Goal: Task Accomplishment & Management: Manage account settings

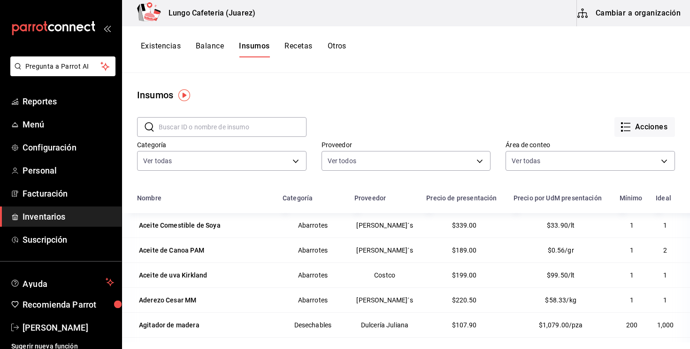
click at [48, 212] on span "Inventarios" at bounding box center [69, 216] width 92 height 13
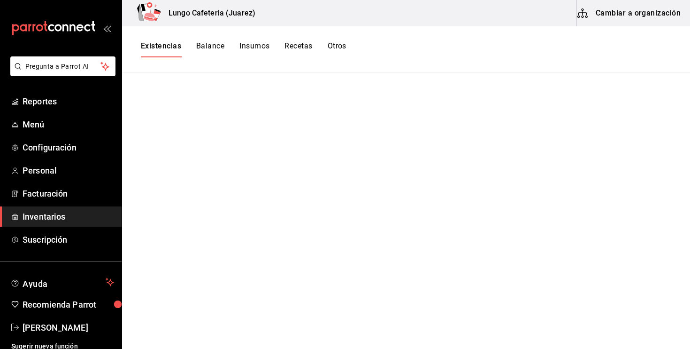
click at [657, 13] on button "Cambiar a organización" at bounding box center [630, 13] width 106 height 26
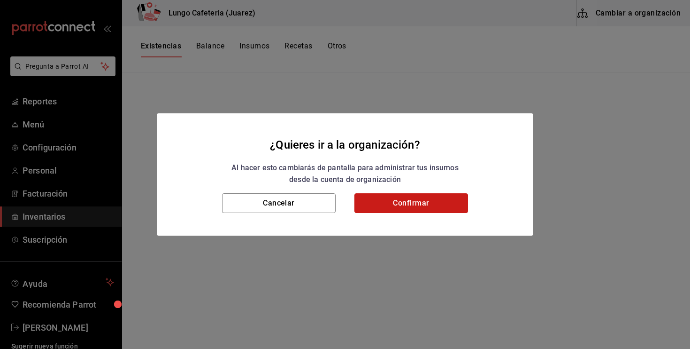
click at [403, 210] on button "Confirmar" at bounding box center [412, 203] width 114 height 20
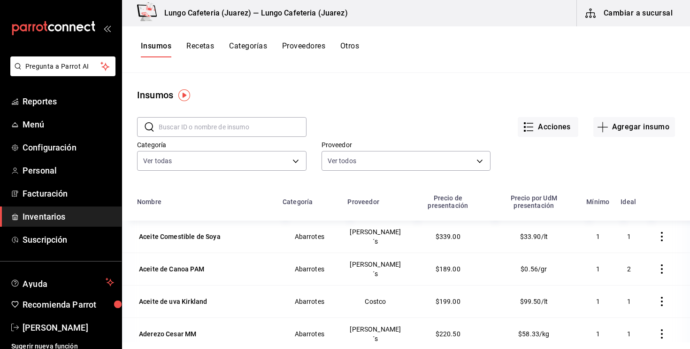
click at [215, 46] on div "Insumos Recetas Categorías Proveedores Otros" at bounding box center [250, 49] width 218 height 16
click at [163, 48] on button "Insumos" at bounding box center [156, 49] width 31 height 16
click at [231, 130] on input "text" at bounding box center [233, 126] width 148 height 19
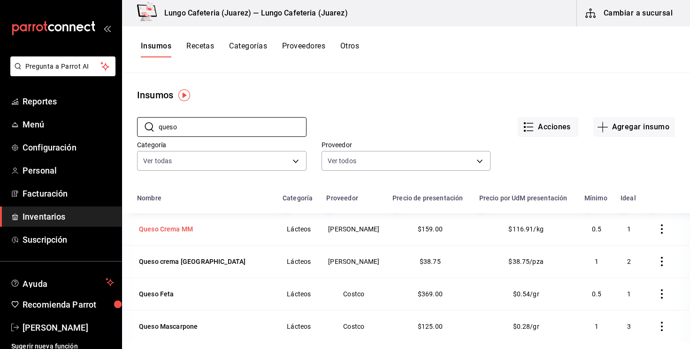
type input "queso"
click at [186, 235] on div "Queso Crema MM" at bounding box center [166, 228] width 58 height 13
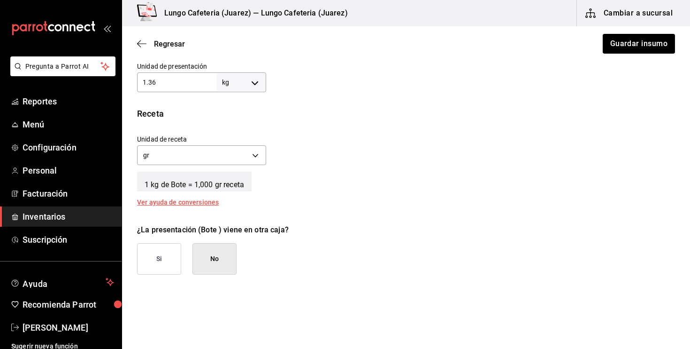
scroll to position [300, 0]
click at [221, 259] on button "No" at bounding box center [215, 256] width 44 height 31
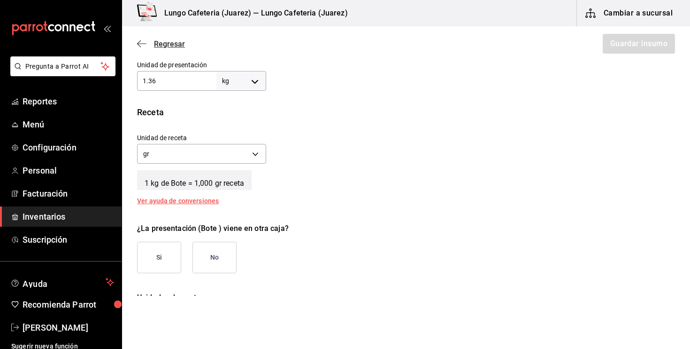
click at [140, 45] on icon "button" at bounding box center [141, 43] width 9 height 8
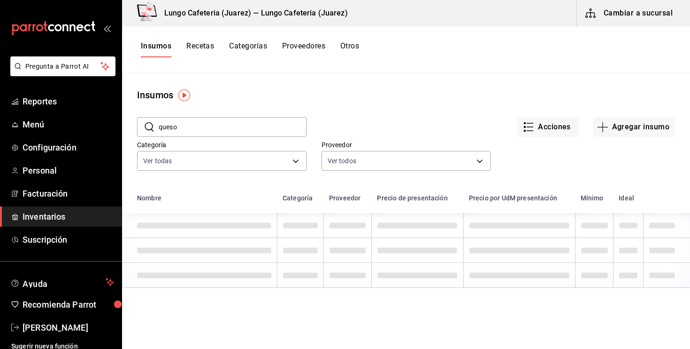
click at [191, 45] on button "Recetas" at bounding box center [200, 49] width 28 height 16
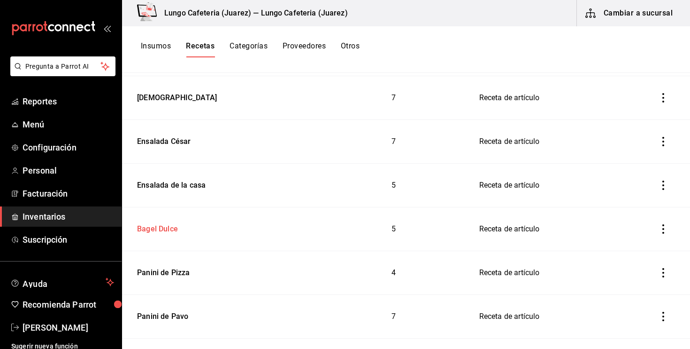
scroll to position [181, 0]
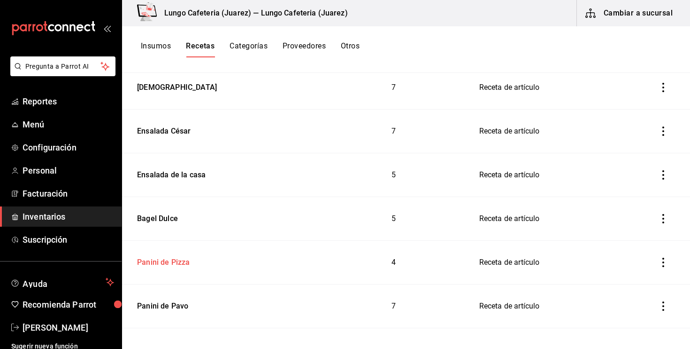
click at [177, 269] on td "Panini de Pizza" at bounding box center [221, 262] width 198 height 44
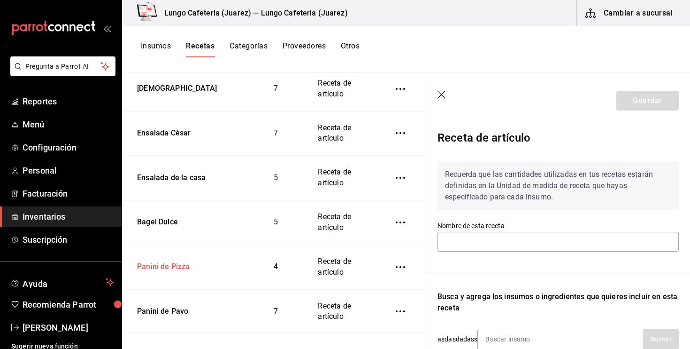
type input "Panini de Pizza"
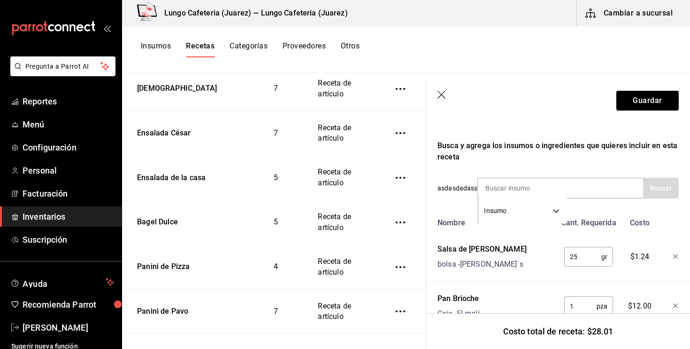
scroll to position [152, 0]
click at [580, 250] on input "25" at bounding box center [583, 255] width 37 height 19
type input "50"
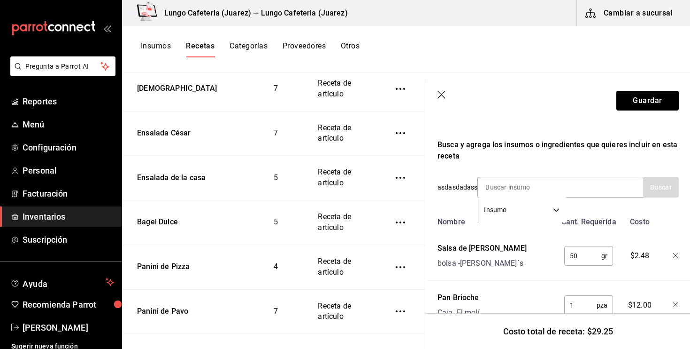
click at [537, 259] on div "Salsa de Tomate Contadina bolsa - [PERSON_NAME]´s" at bounding box center [495, 254] width 123 height 30
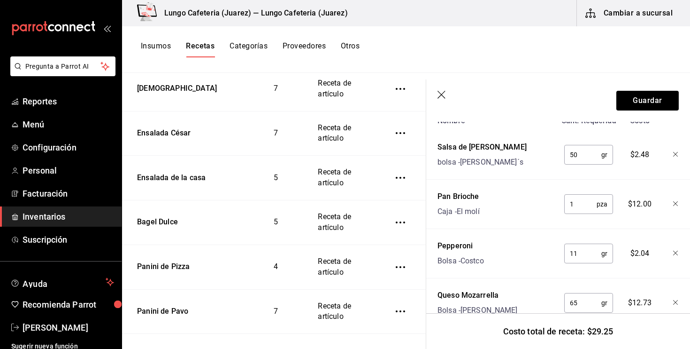
scroll to position [280, 0]
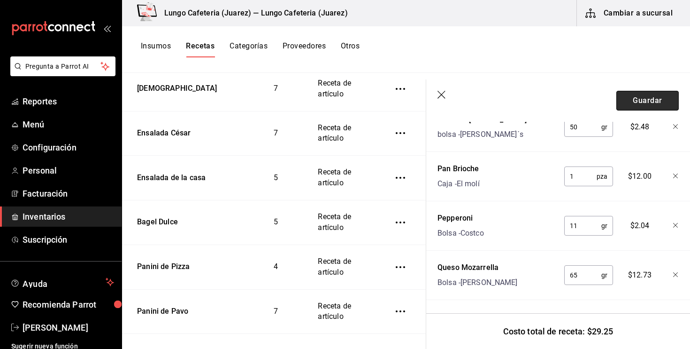
click at [648, 106] on button "Guardar" at bounding box center [648, 101] width 62 height 20
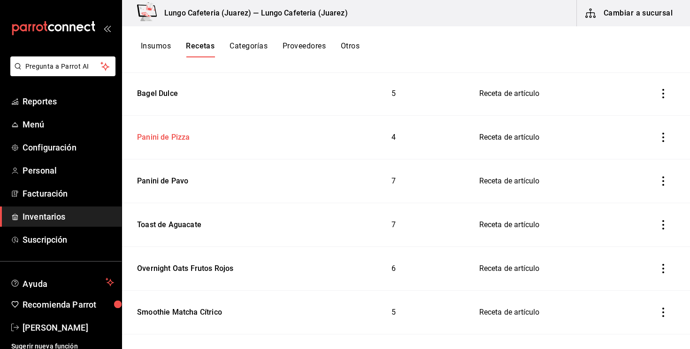
scroll to position [360, 0]
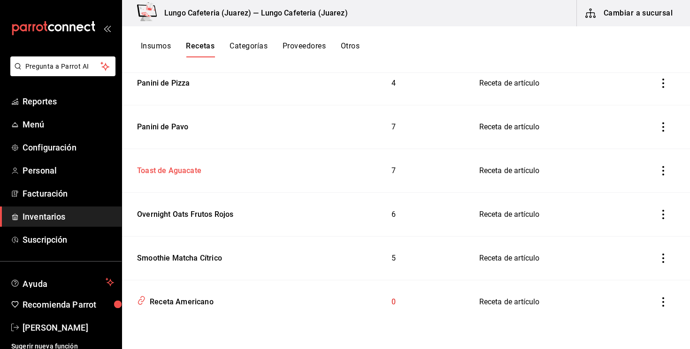
click at [188, 173] on div "Toast de Aguacate" at bounding box center [167, 169] width 68 height 15
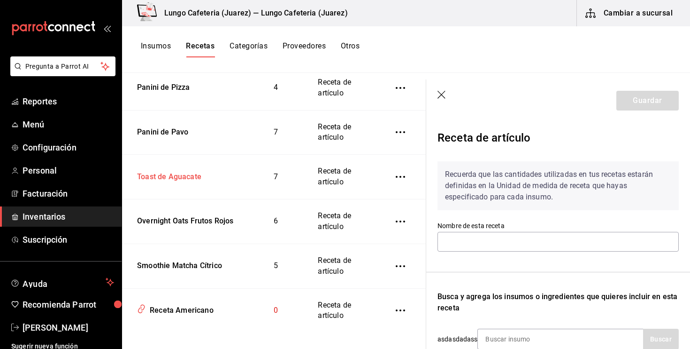
type input "Toast de Aguacate"
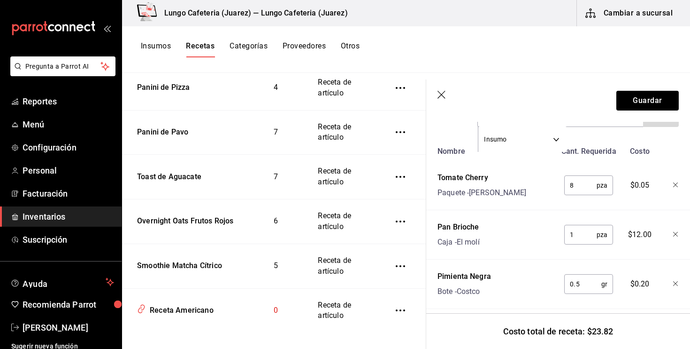
scroll to position [233, 0]
